Goal: Task Accomplishment & Management: Use online tool/utility

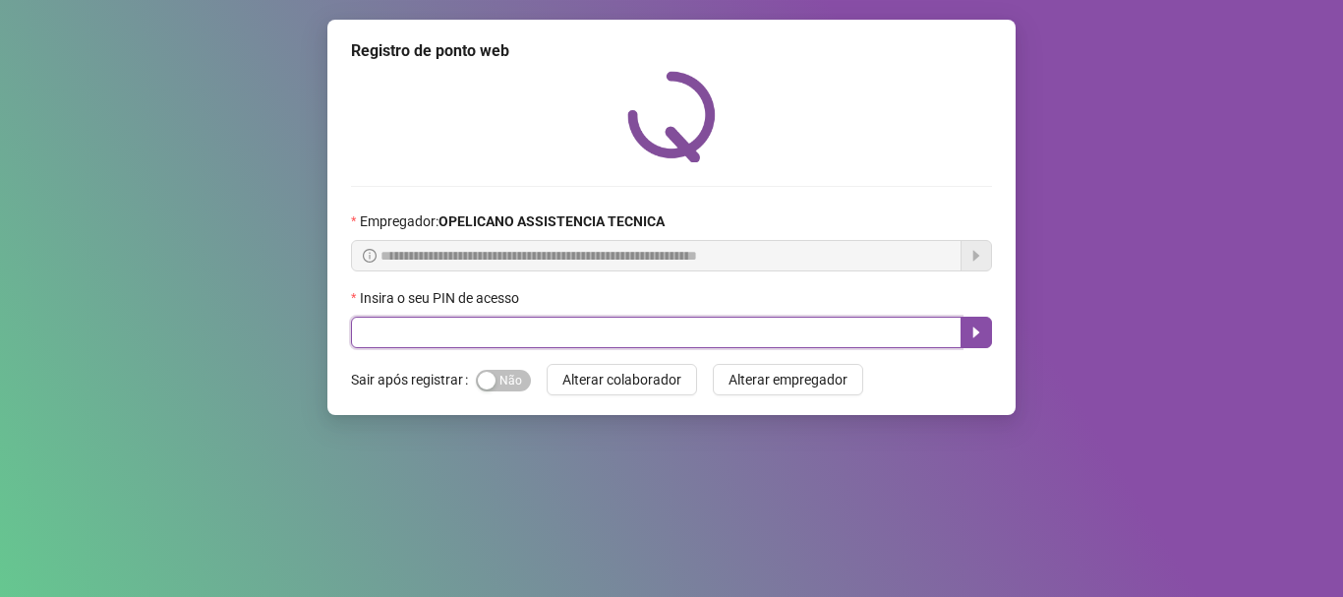
click at [696, 335] on input "text" at bounding box center [656, 332] width 611 height 31
type input "*****"
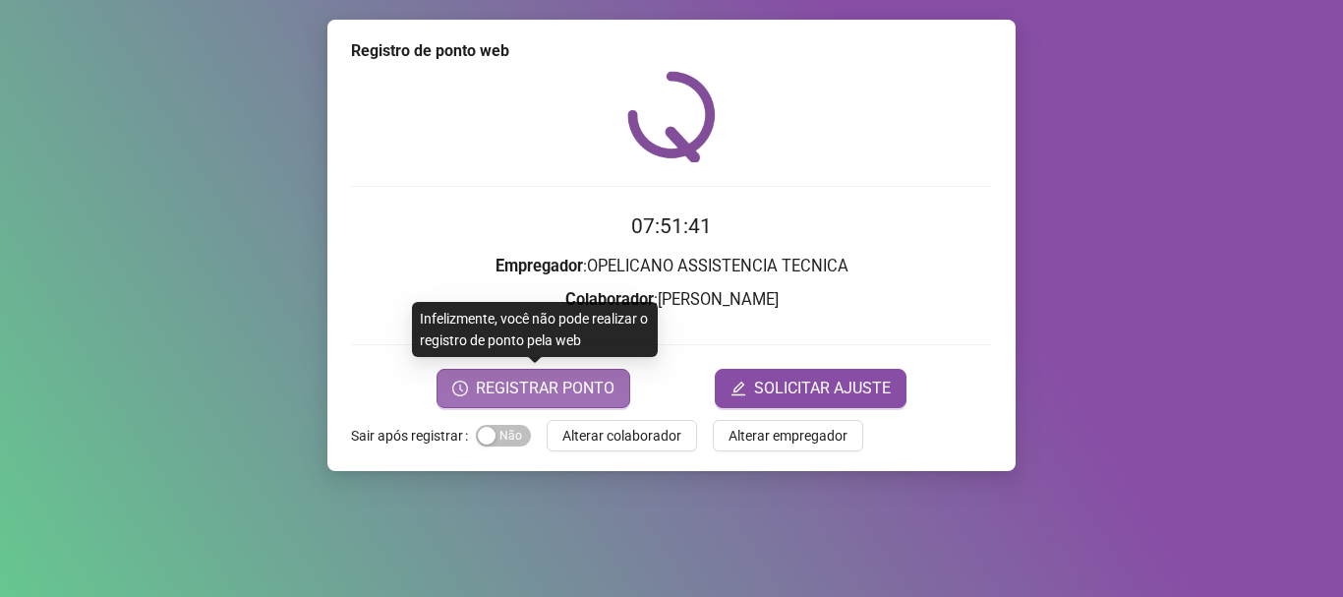
click at [577, 381] on span "REGISTRAR PONTO" at bounding box center [545, 389] width 139 height 24
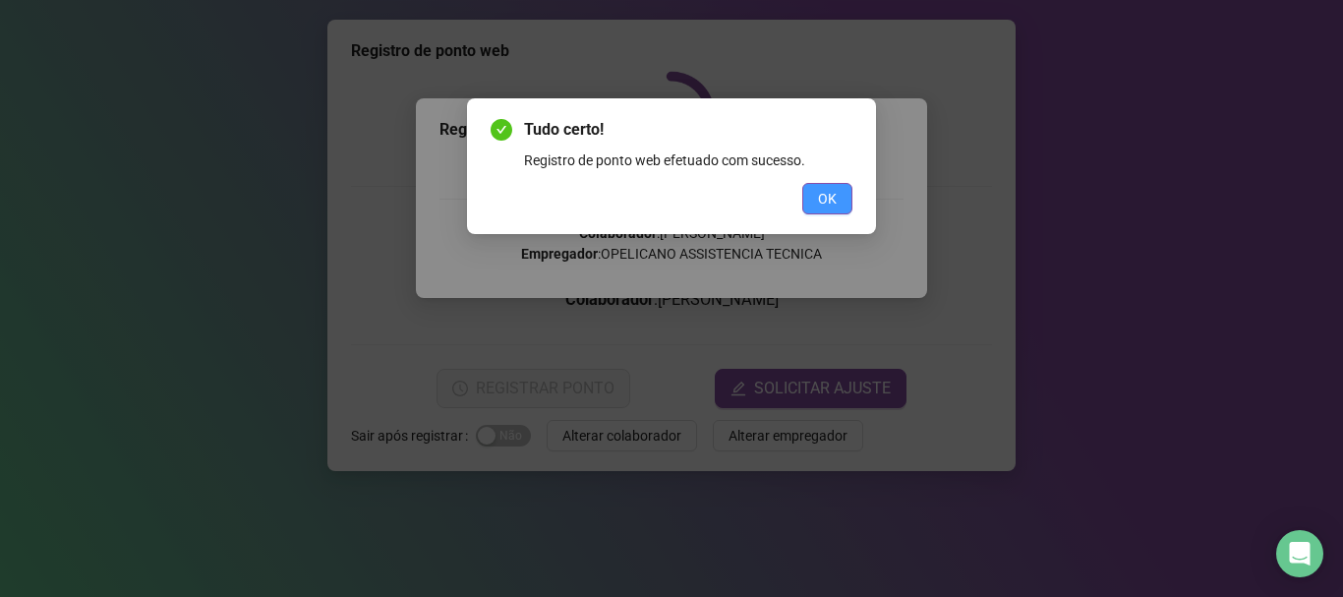
click at [827, 198] on span "OK" at bounding box center [827, 199] width 19 height 22
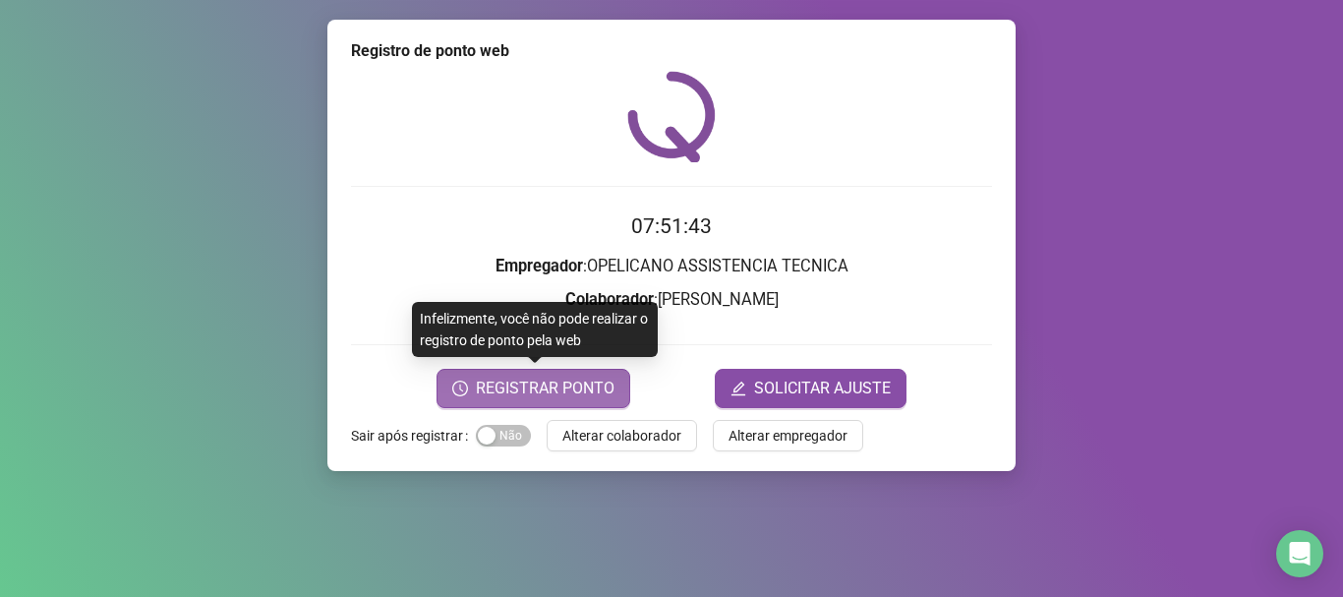
click at [551, 390] on span "REGISTRAR PONTO" at bounding box center [545, 389] width 139 height 24
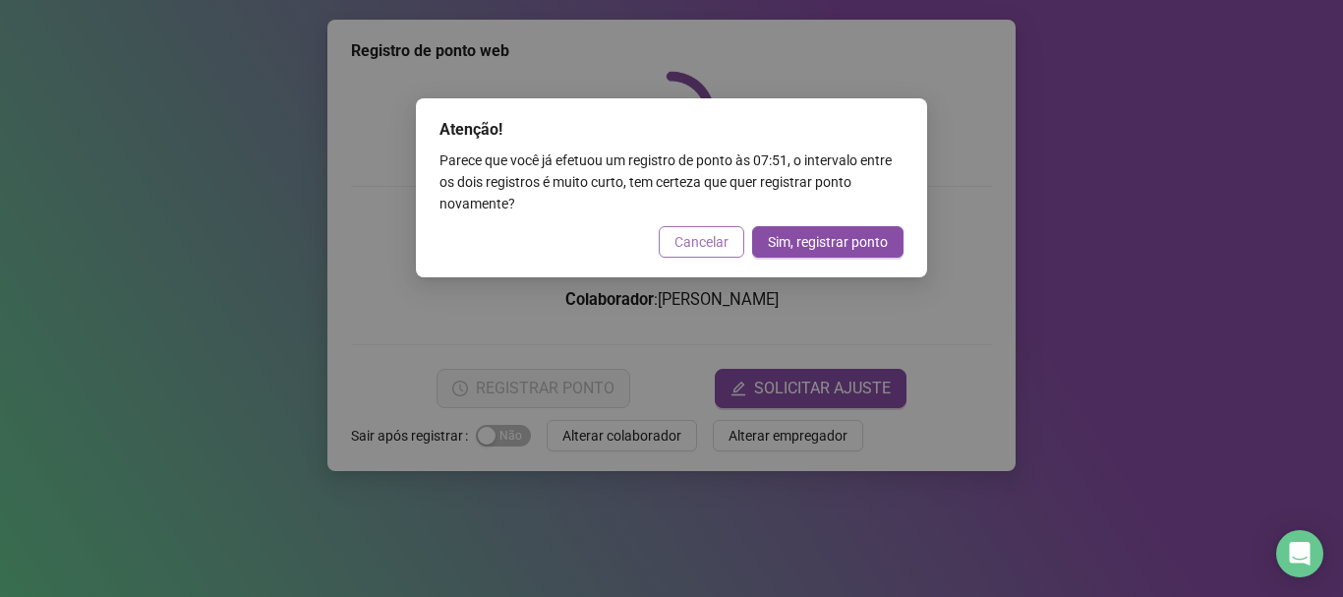
click at [712, 238] on span "Cancelar" at bounding box center [701, 242] width 54 height 22
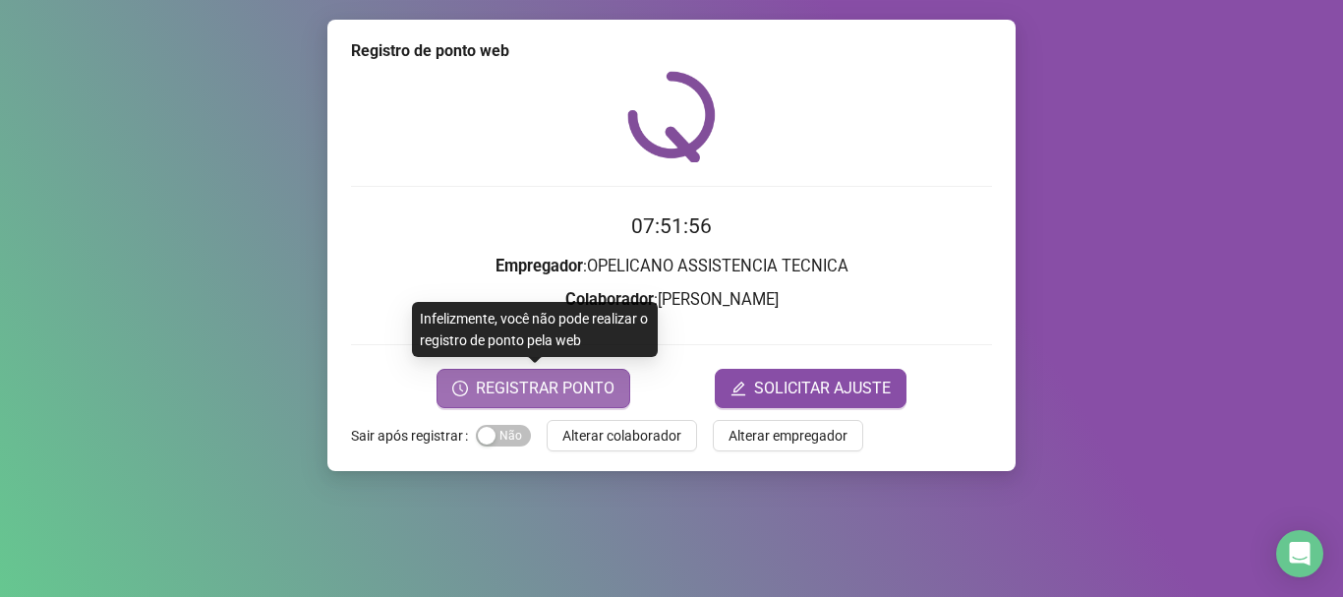
click at [599, 377] on span "REGISTRAR PONTO" at bounding box center [545, 389] width 139 height 24
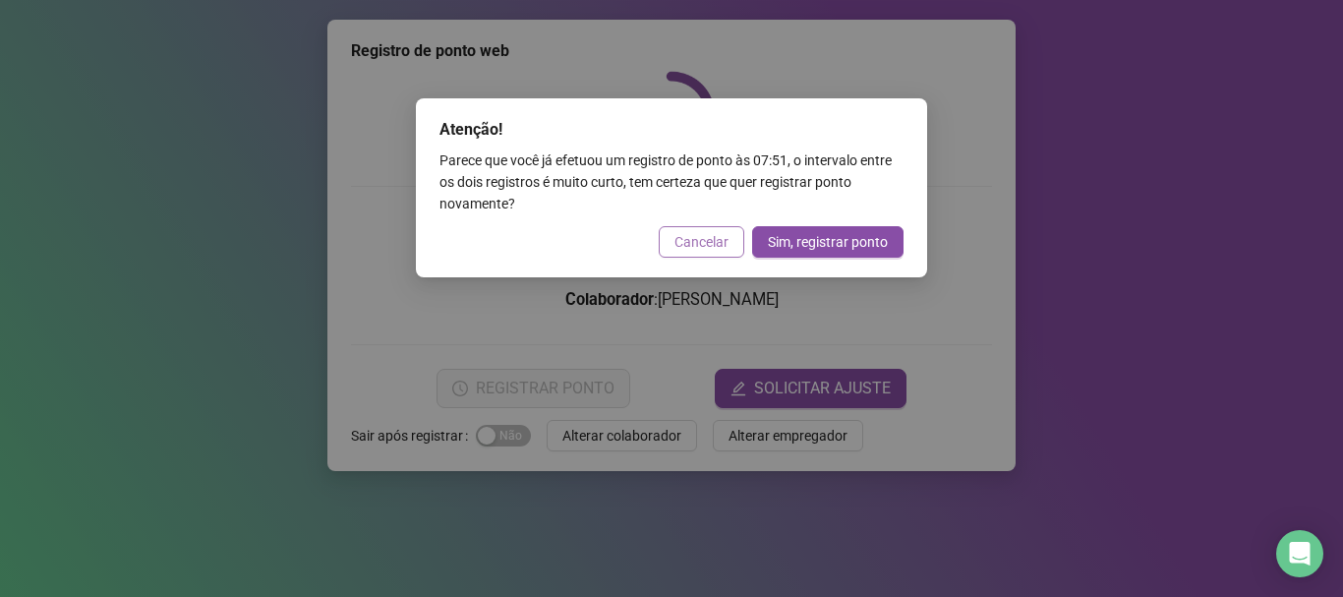
click at [714, 235] on span "Cancelar" at bounding box center [701, 242] width 54 height 22
